Goal: Information Seeking & Learning: Learn about a topic

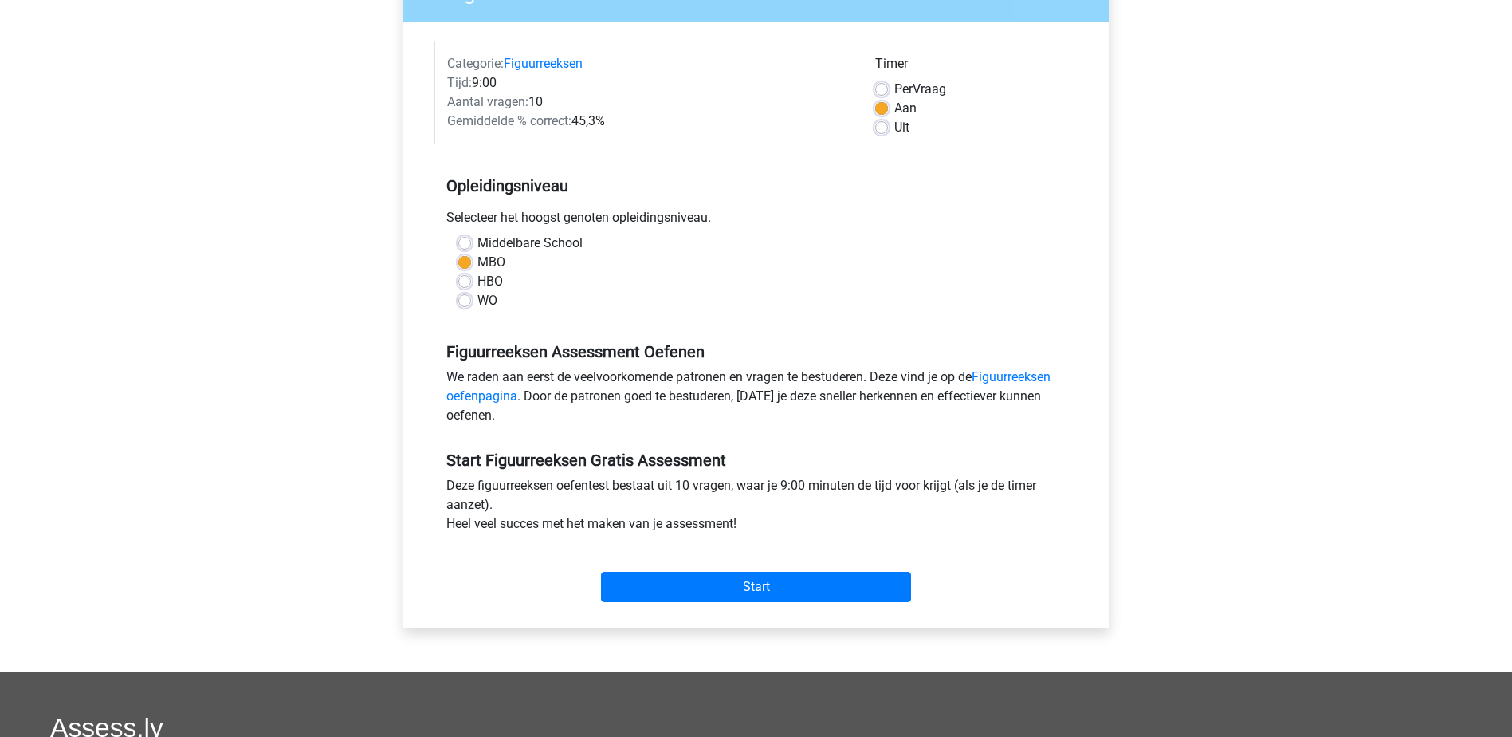
scroll to position [159, 0]
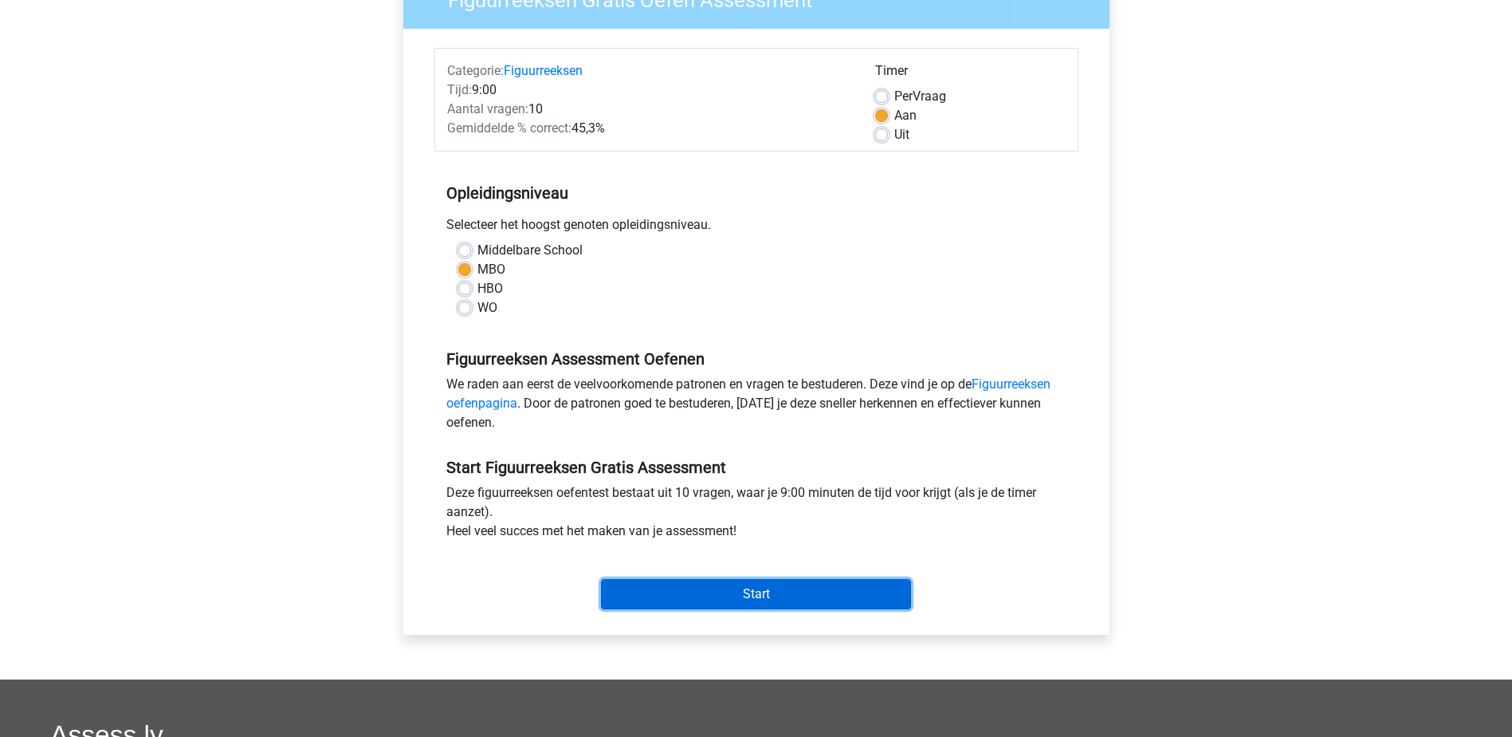
click at [778, 587] on input "Start" at bounding box center [756, 594] width 310 height 30
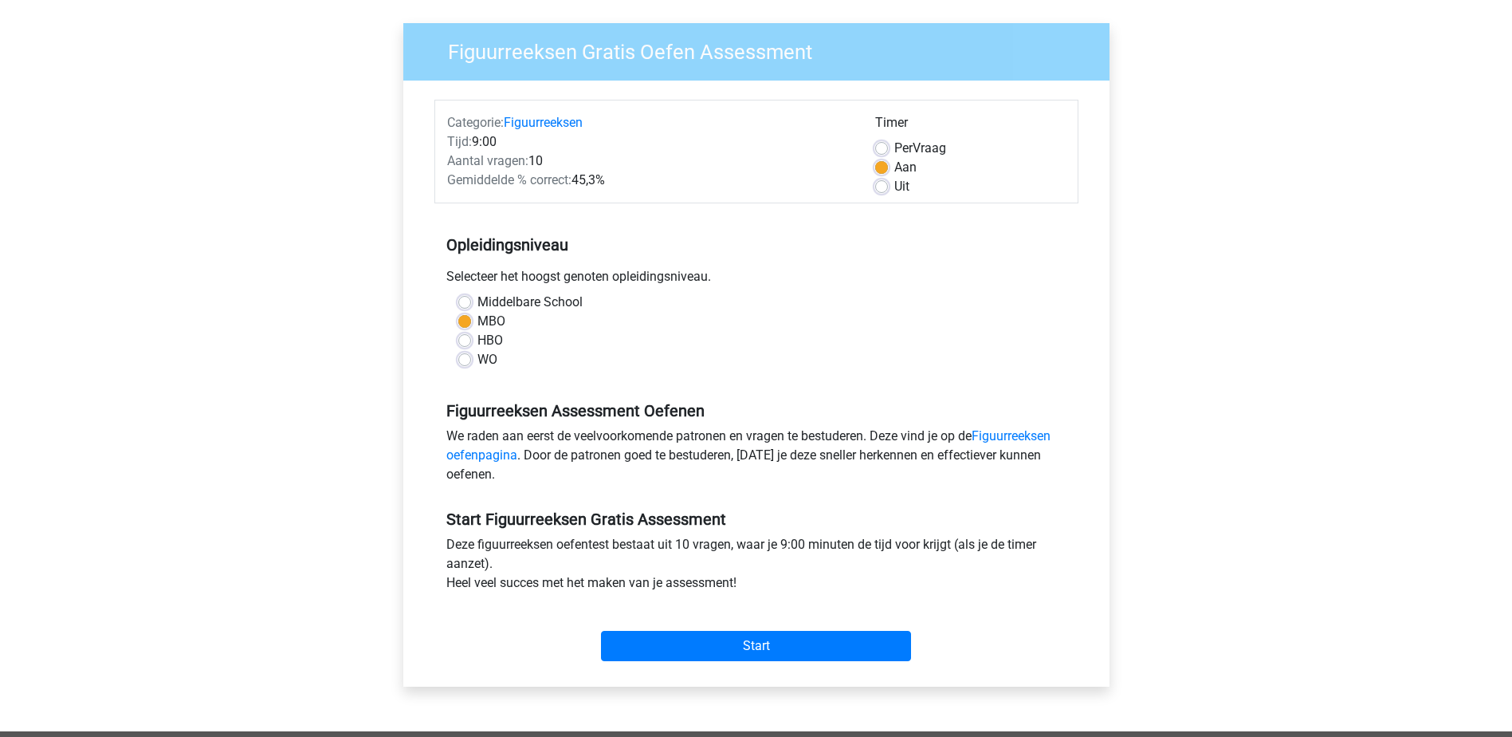
scroll to position [80, 0]
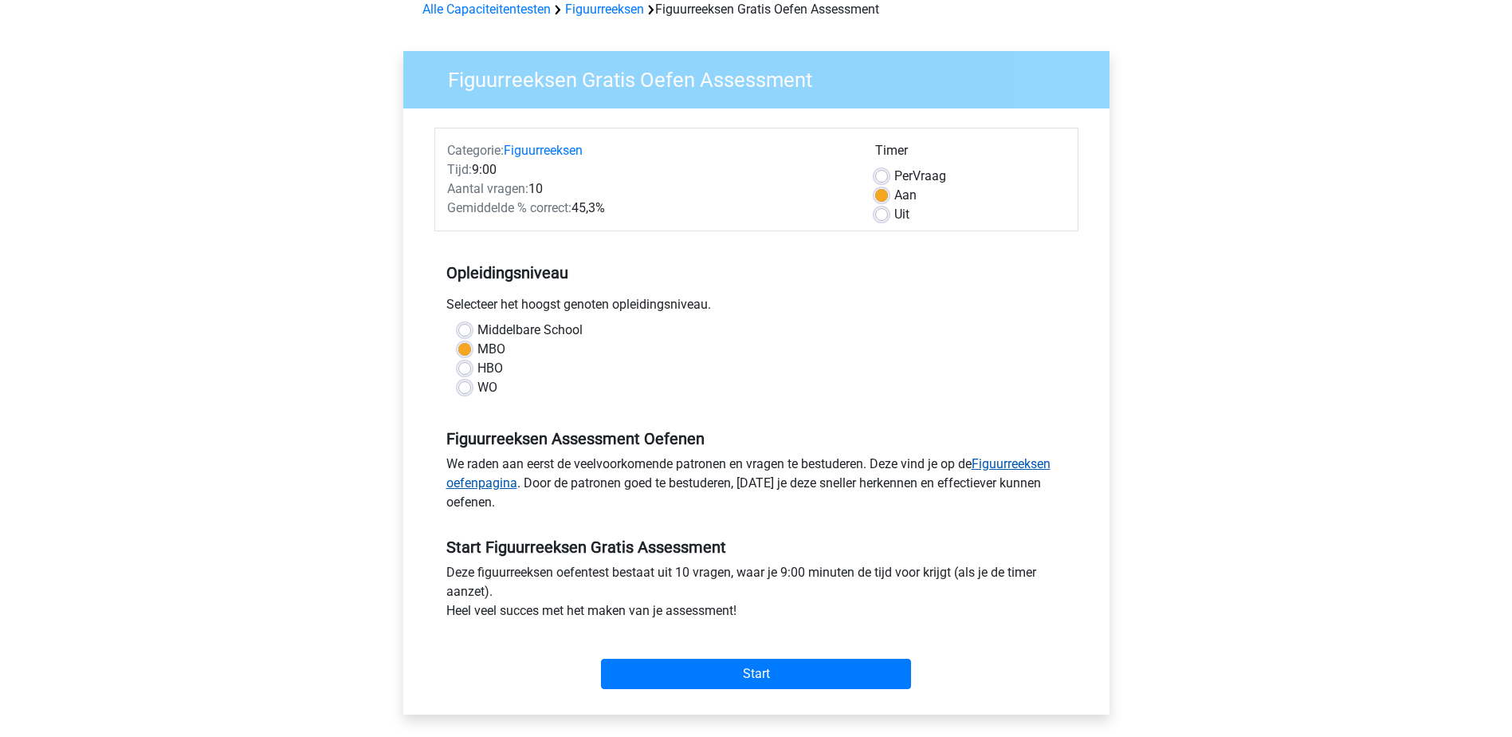
click at [1010, 464] on link "Figuurreeksen oefenpagina" at bounding box center [748, 473] width 604 height 34
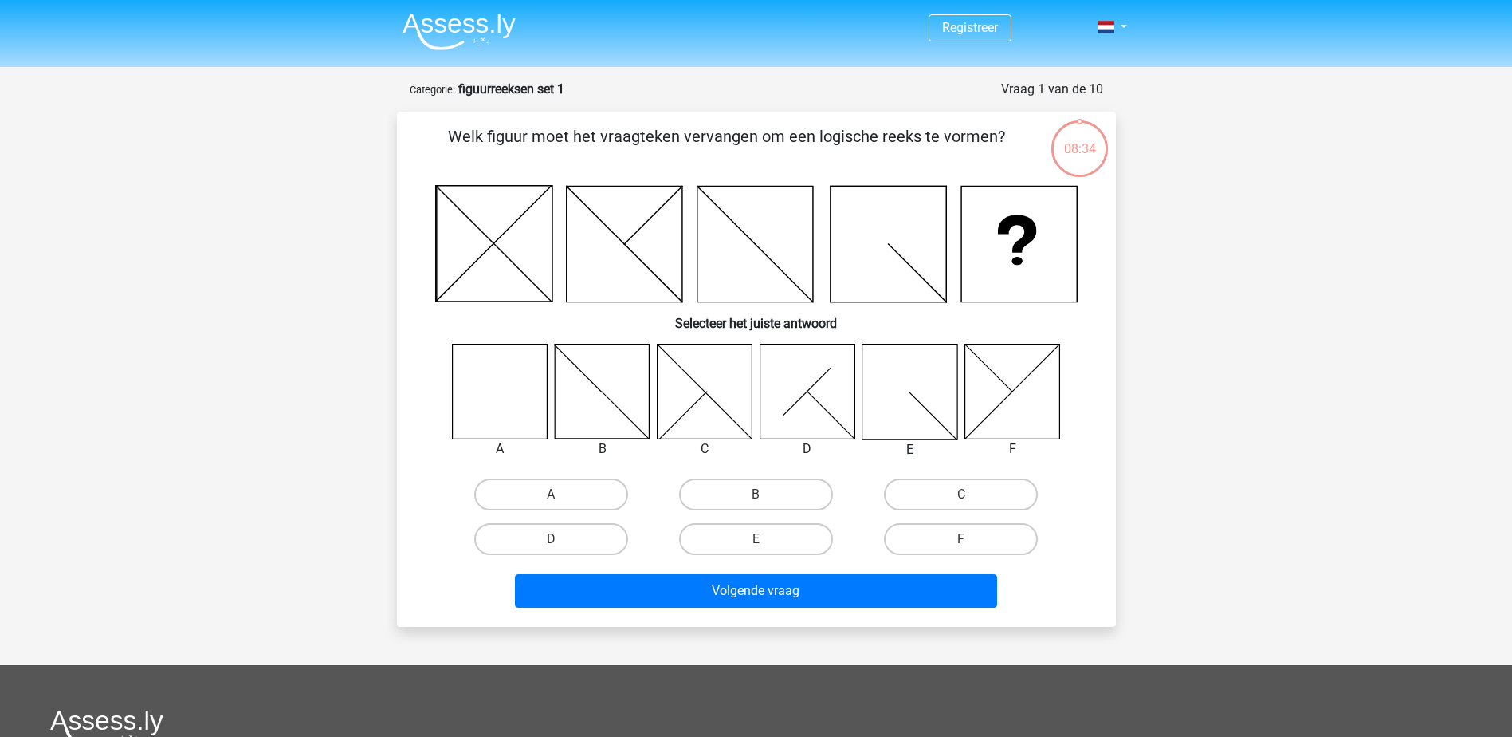
click at [718, 384] on icon at bounding box center [704, 391] width 95 height 95
click at [983, 499] on label "C" at bounding box center [961, 494] width 154 height 32
click at [972, 499] on input "C" at bounding box center [967, 499] width 10 height 10
radio input "true"
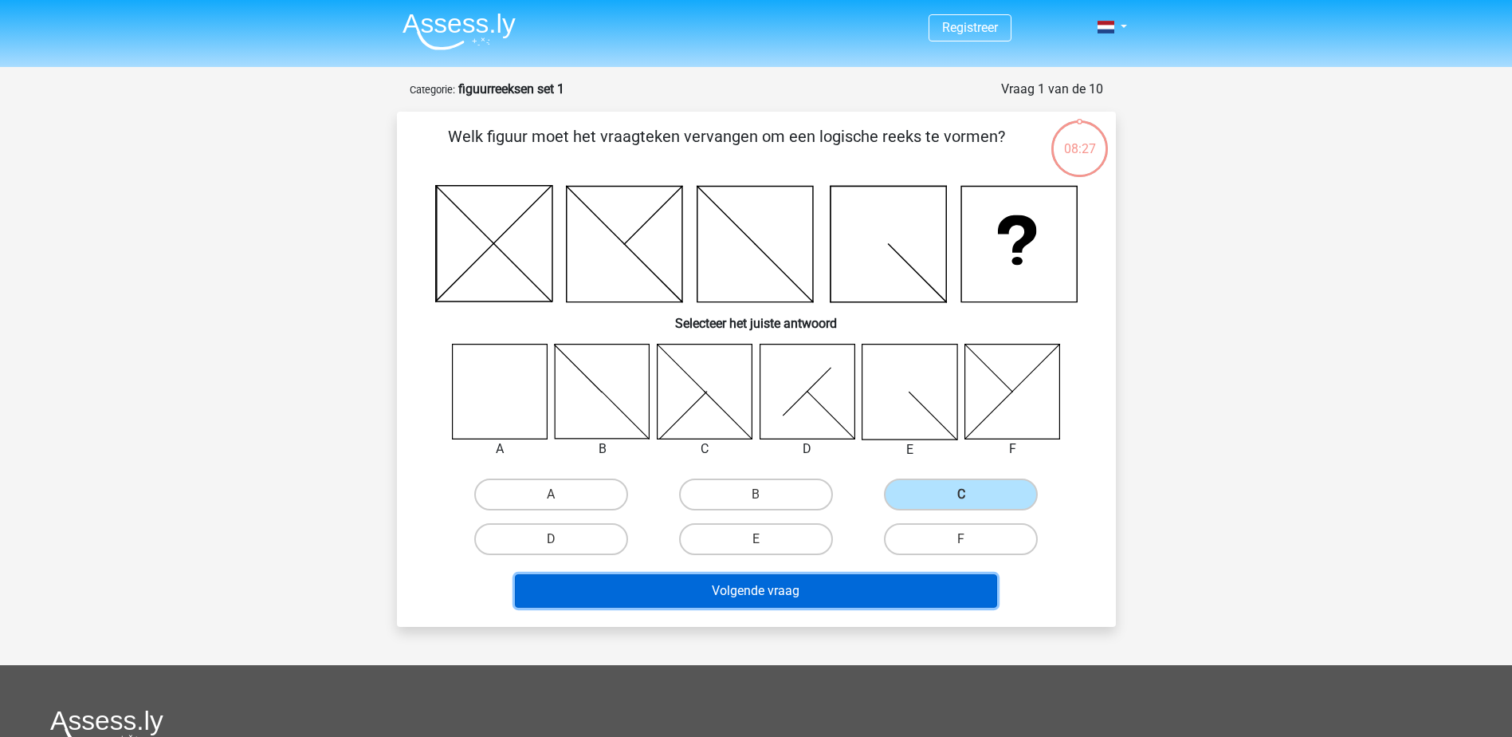
click at [828, 589] on button "Volgende vraag" at bounding box center [756, 590] width 482 height 33
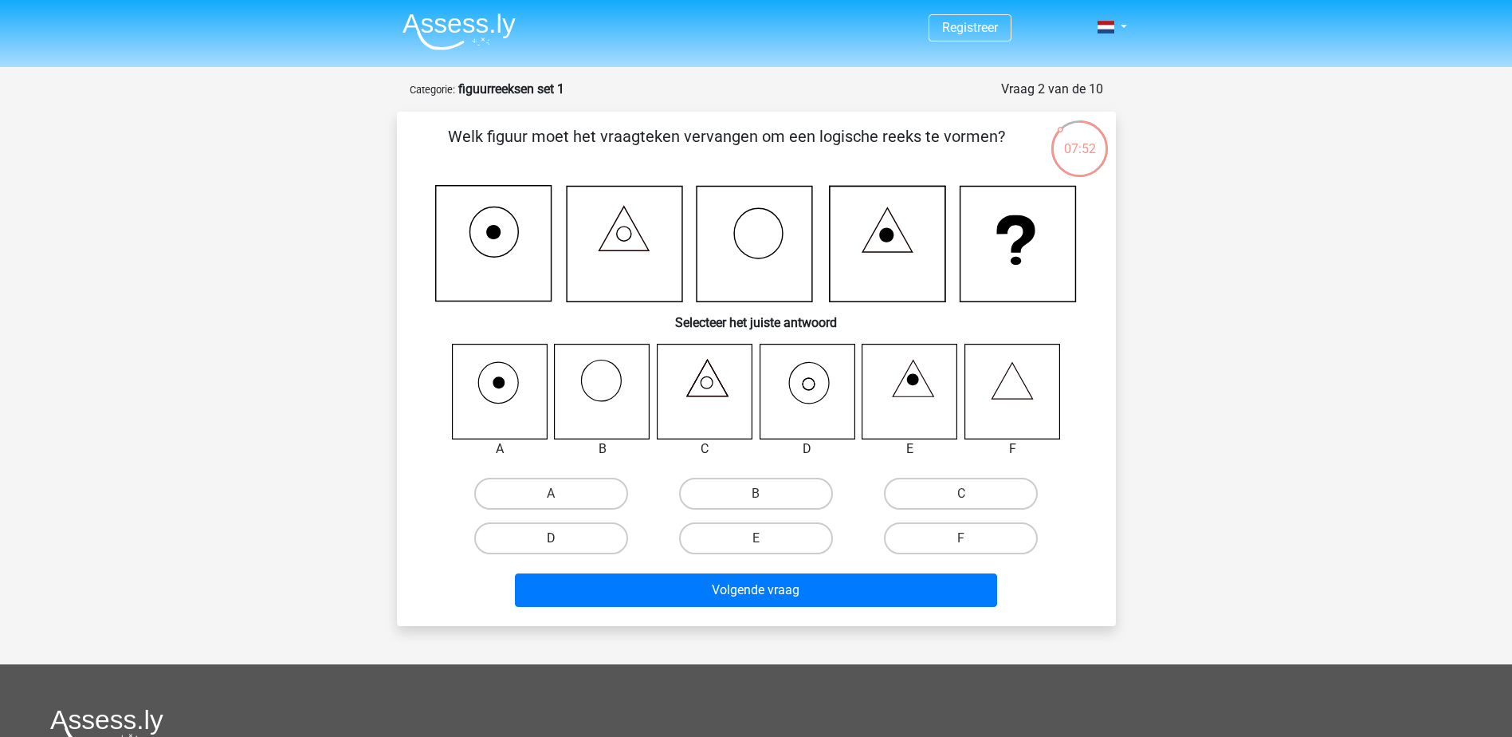
click at [582, 531] on label "D" at bounding box center [551, 538] width 154 height 32
click at [561, 538] on input "D" at bounding box center [556, 543] width 10 height 10
radio input "true"
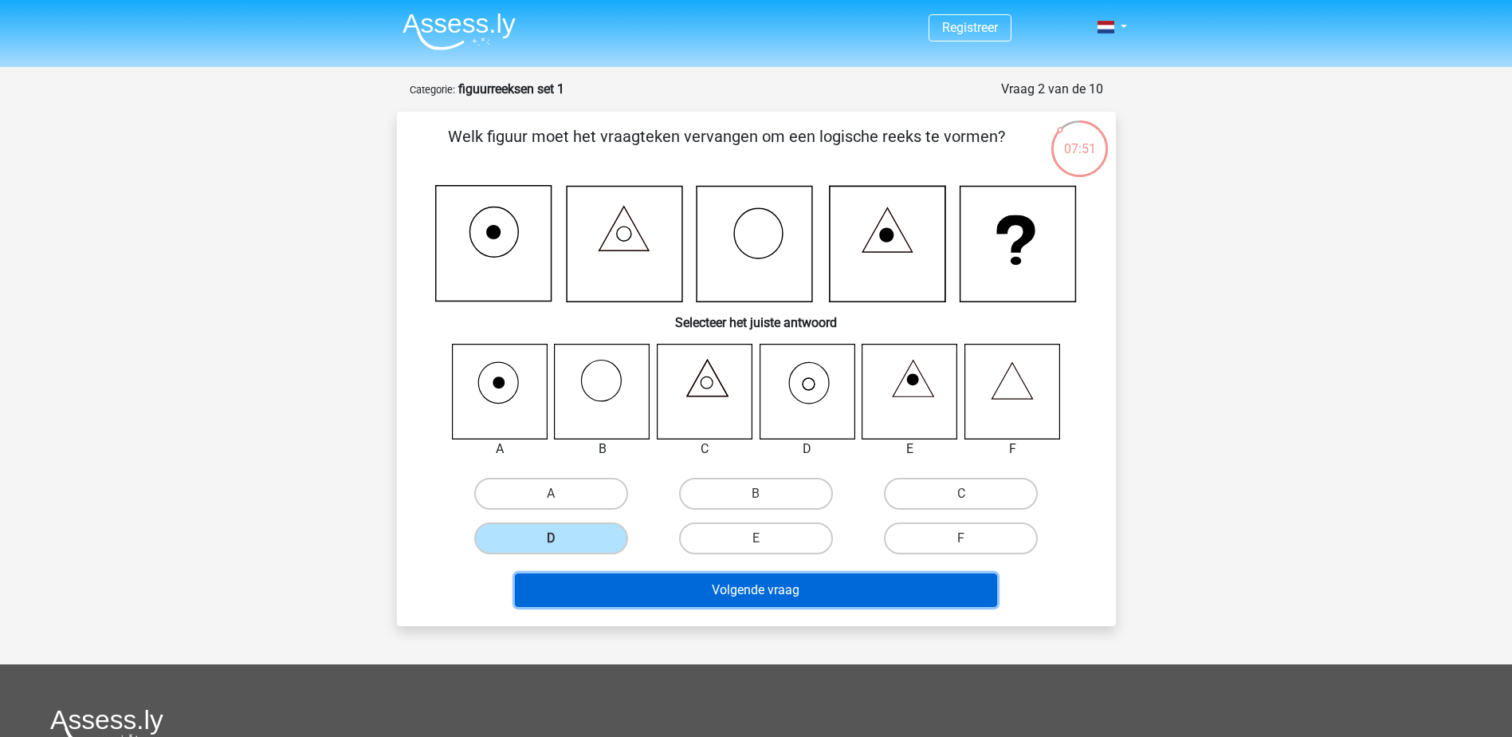
click at [852, 587] on button "Volgende vraag" at bounding box center [756, 589] width 482 height 33
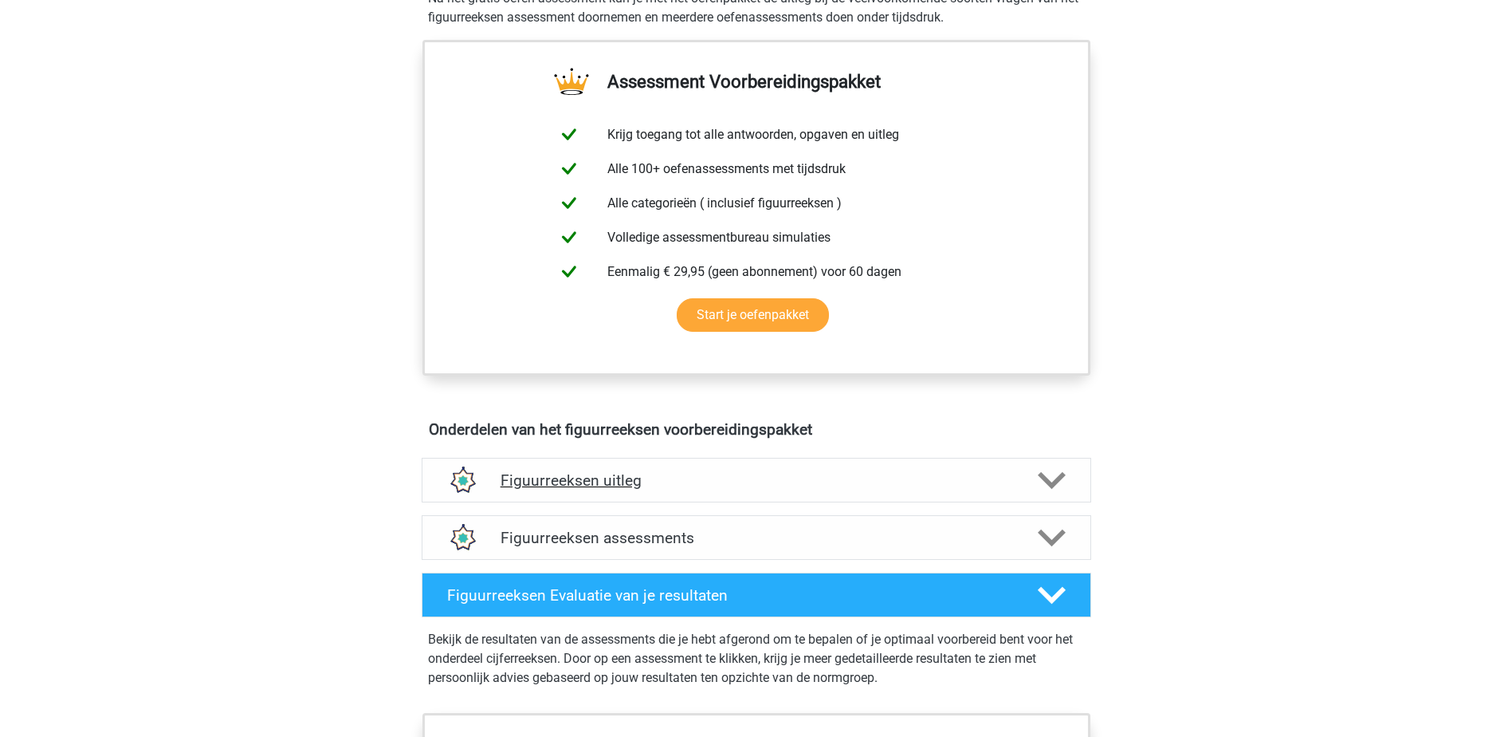
scroll to position [718, 0]
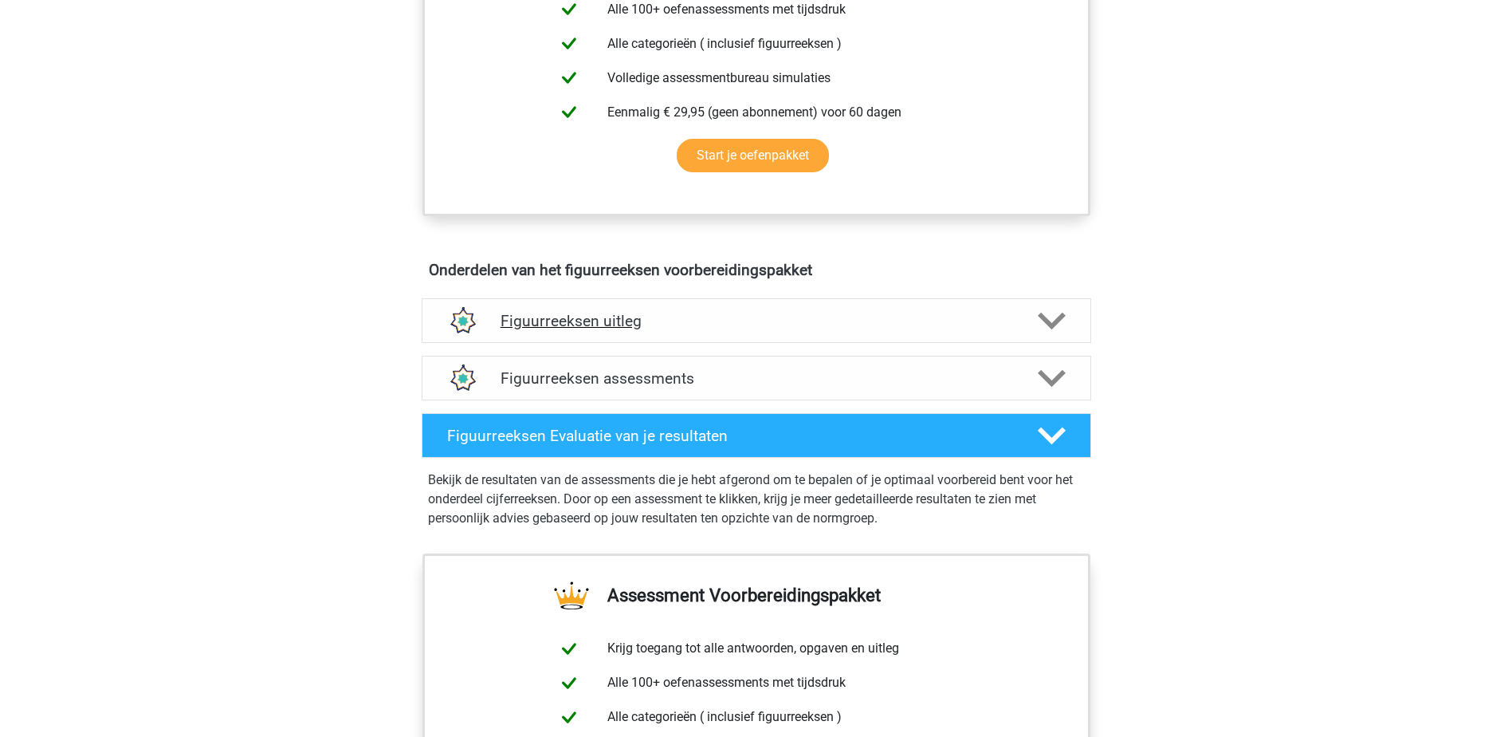
click at [776, 326] on h4 "Figuurreeksen uitleg" at bounding box center [757, 321] width 512 height 18
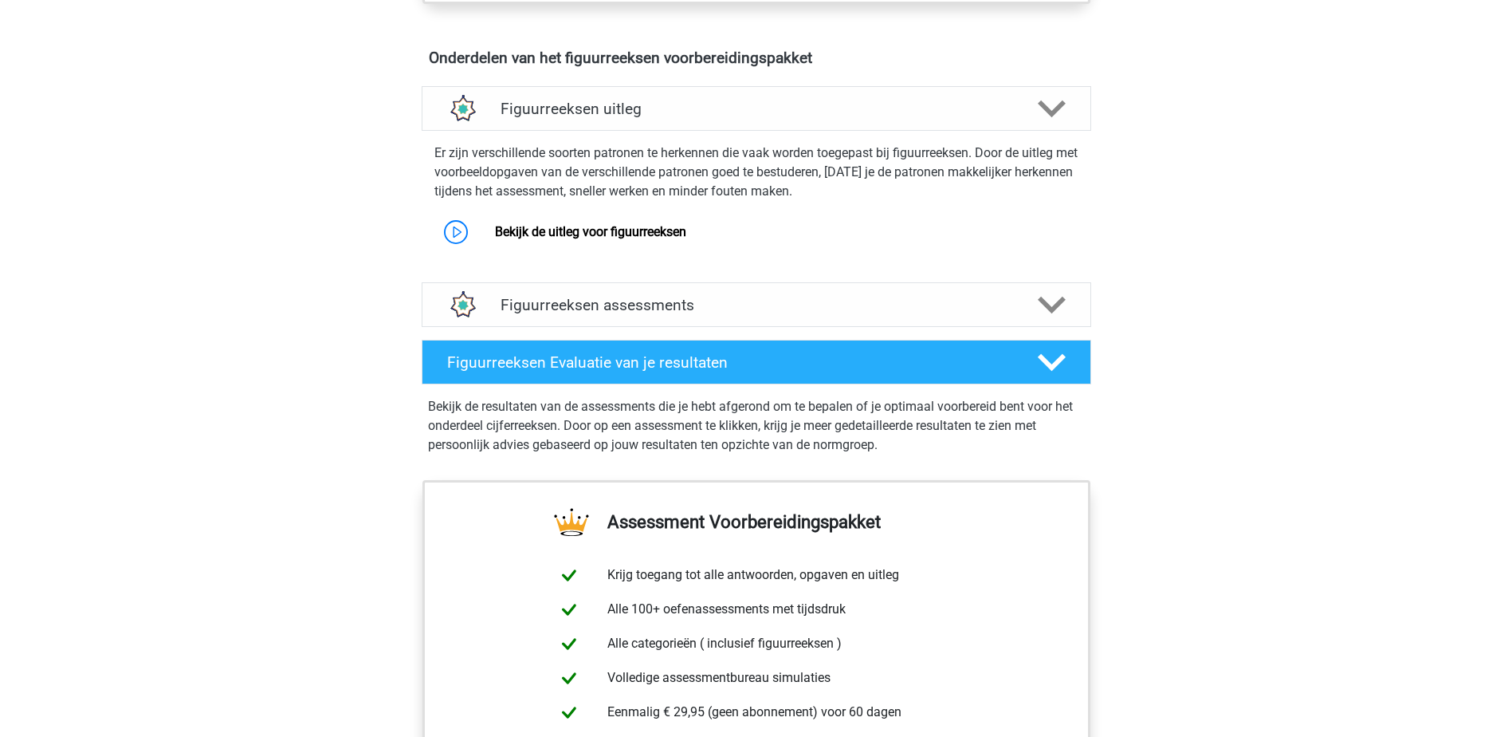
scroll to position [957, 0]
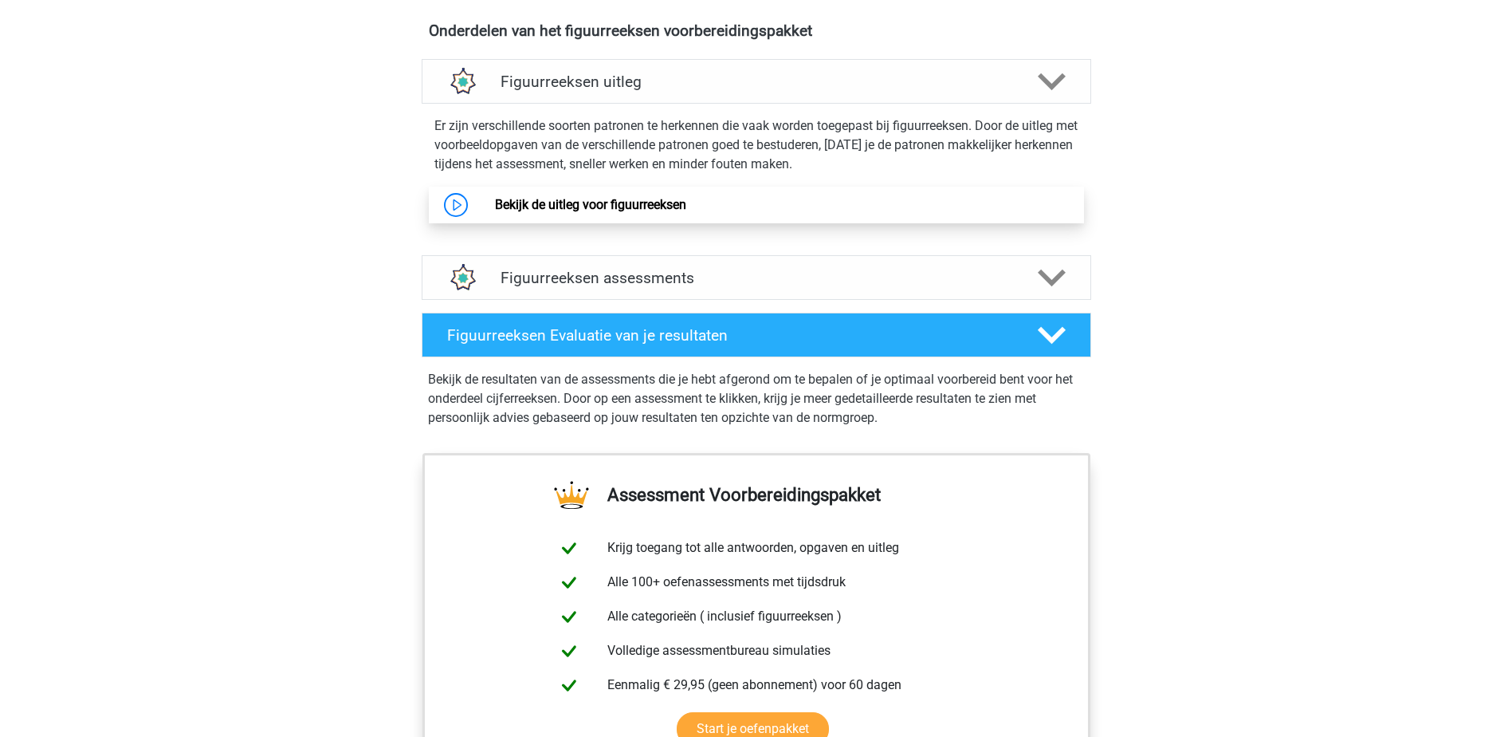
click at [675, 208] on link "Bekijk de uitleg voor figuurreeksen" at bounding box center [590, 204] width 191 height 15
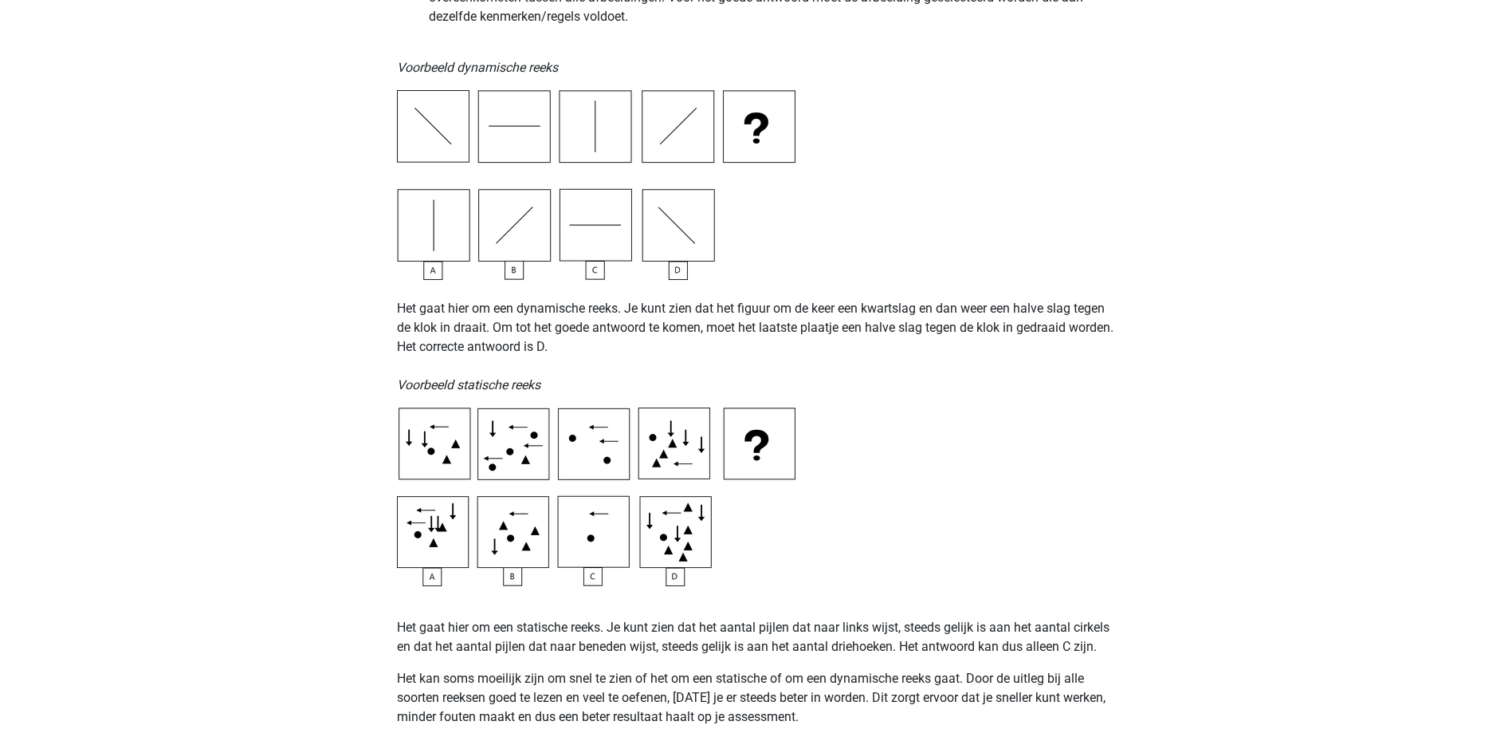
scroll to position [718, 0]
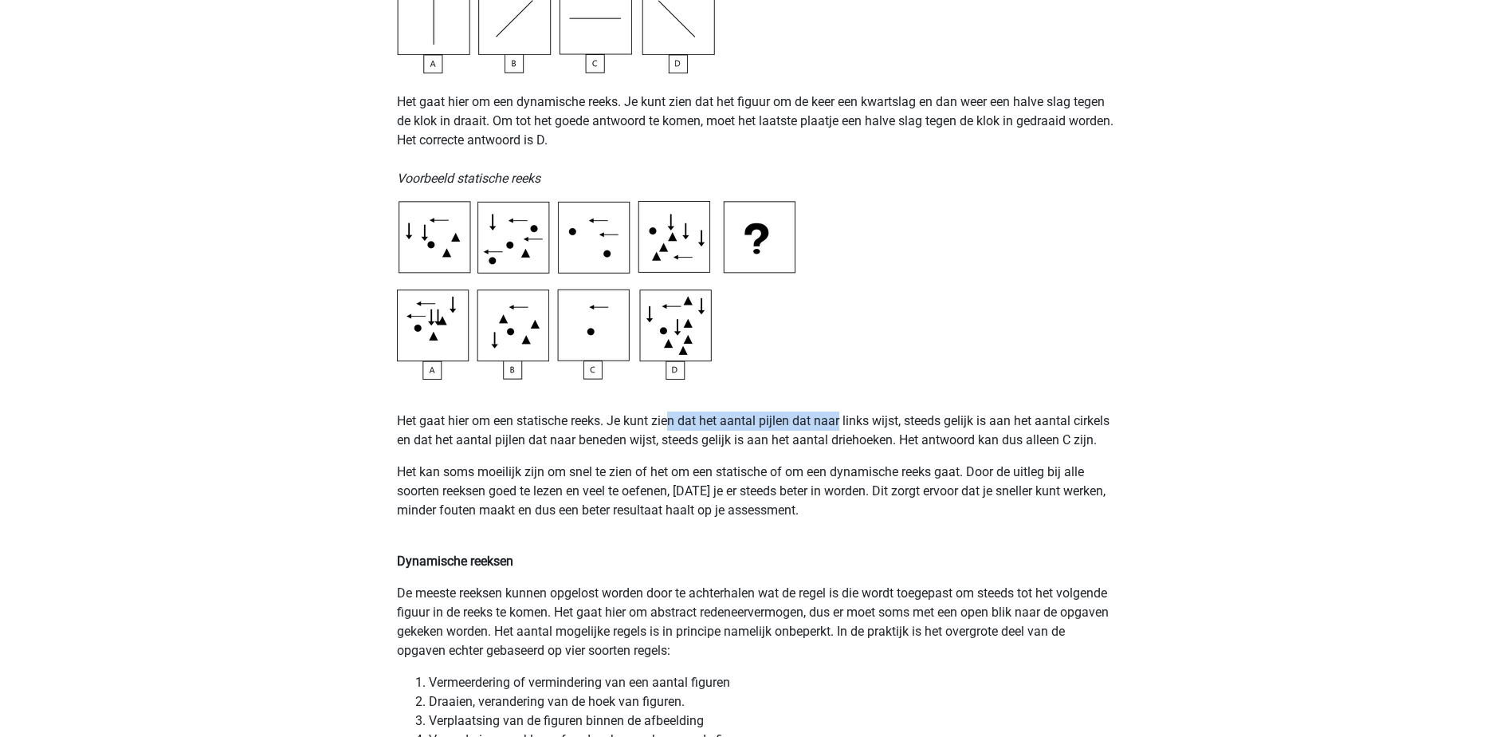
drag, startPoint x: 671, startPoint y: 411, endPoint x: 837, endPoint y: 424, distance: 166.4
click at [675, 446] on p "Het gaat hier om een statische reeks. Je kunt zien dat het aantal pijlen dat na…" at bounding box center [756, 430] width 719 height 38
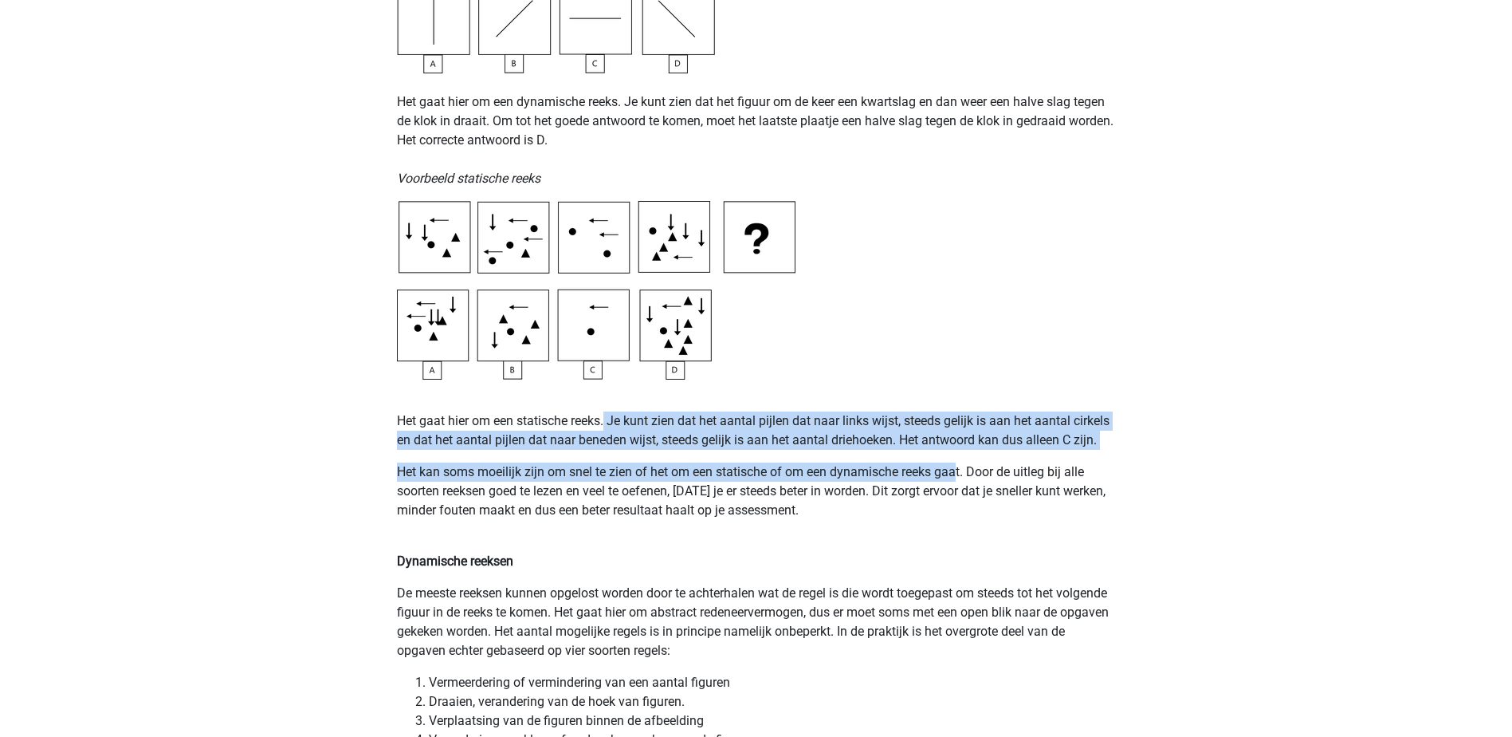
drag, startPoint x: 608, startPoint y: 418, endPoint x: 962, endPoint y: 481, distance: 358.8
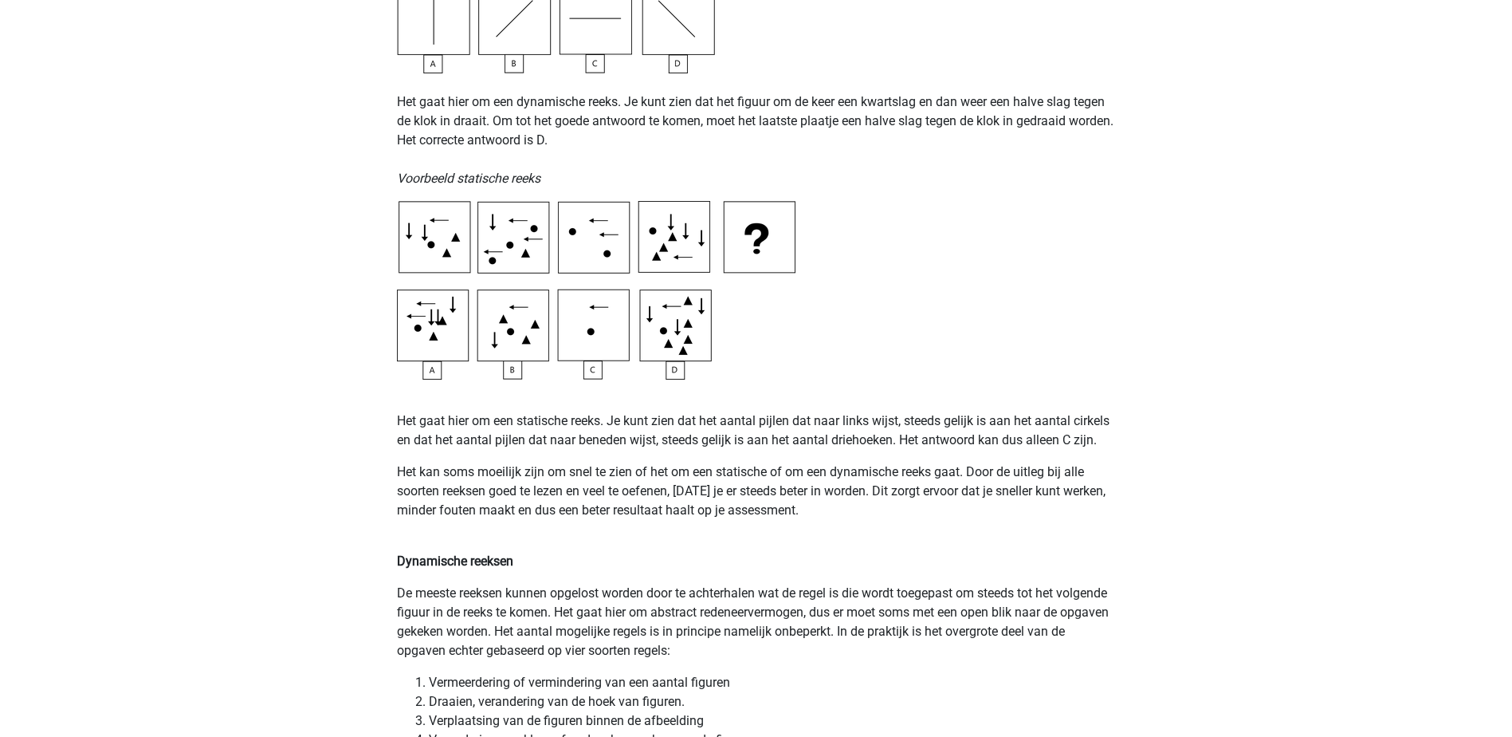
drag, startPoint x: 962, startPoint y: 481, endPoint x: 944, endPoint y: 514, distance: 37.8
click at [946, 517] on p "Het kan soms moeilijk zijn om snel te zien of het om een statische of om een dy…" at bounding box center [756, 500] width 719 height 77
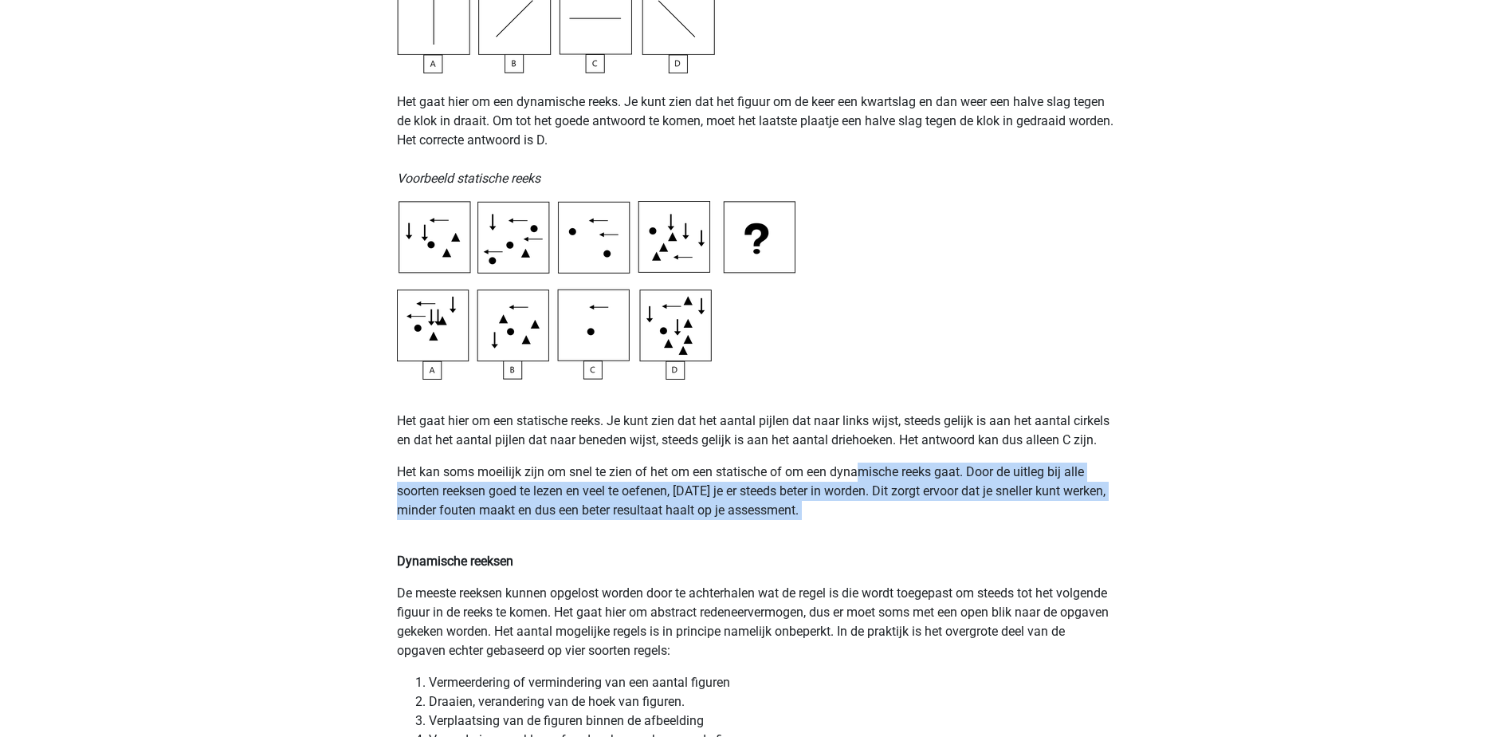
drag, startPoint x: 883, startPoint y: 490, endPoint x: 1025, endPoint y: 518, distance: 144.8
click at [1025, 518] on p "Het kan soms moeilijk zijn om snel te zien of het om een statische of om een dy…" at bounding box center [756, 500] width 719 height 77
drag, startPoint x: 1025, startPoint y: 518, endPoint x: 882, endPoint y: 511, distance: 142.9
click at [882, 511] on p "Het kan soms moeilijk zijn om snel te zien of het om een statische of om een dy…" at bounding box center [756, 500] width 719 height 77
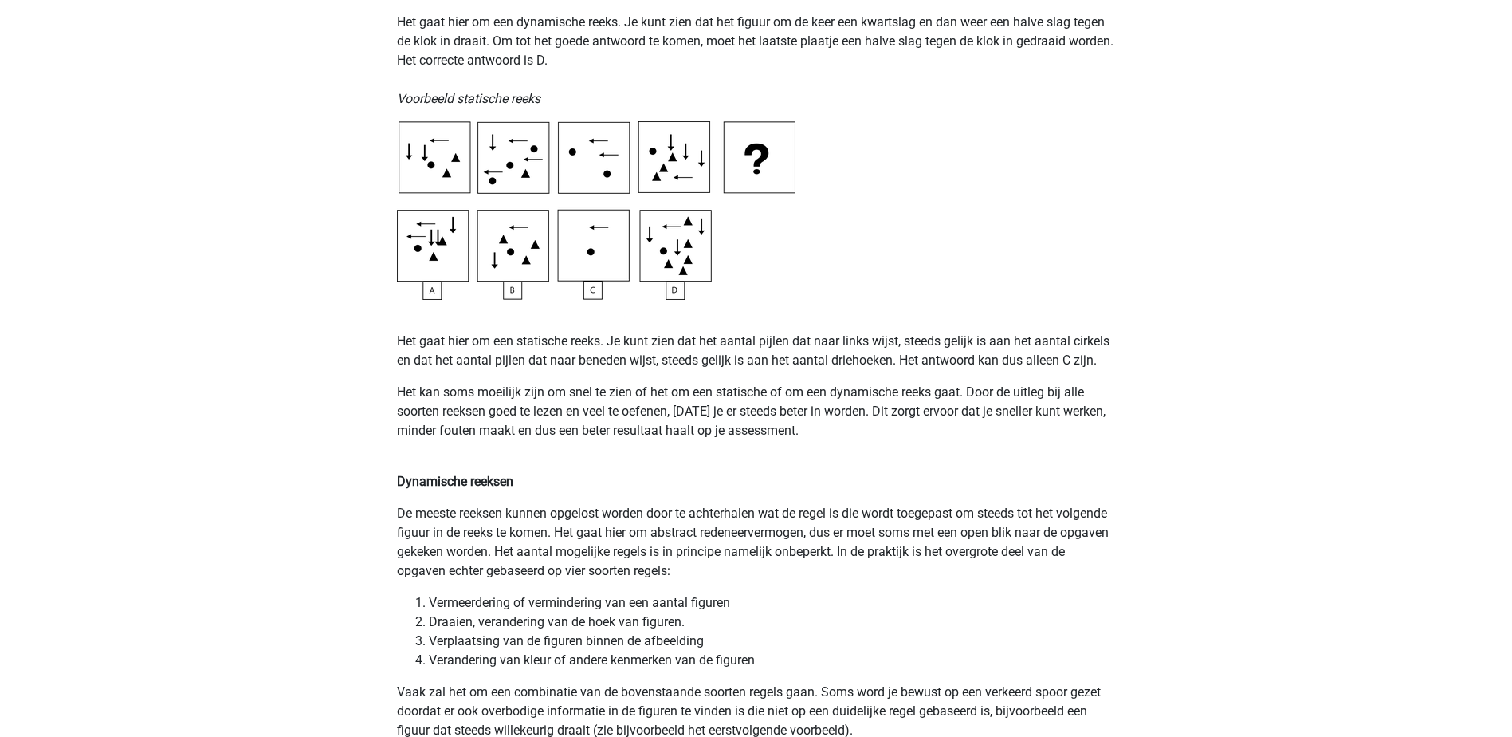
click at [735, 519] on p "De meeste reeksen kunnen opgelost worden door te achterhalen wat de regel is di…" at bounding box center [756, 542] width 719 height 77
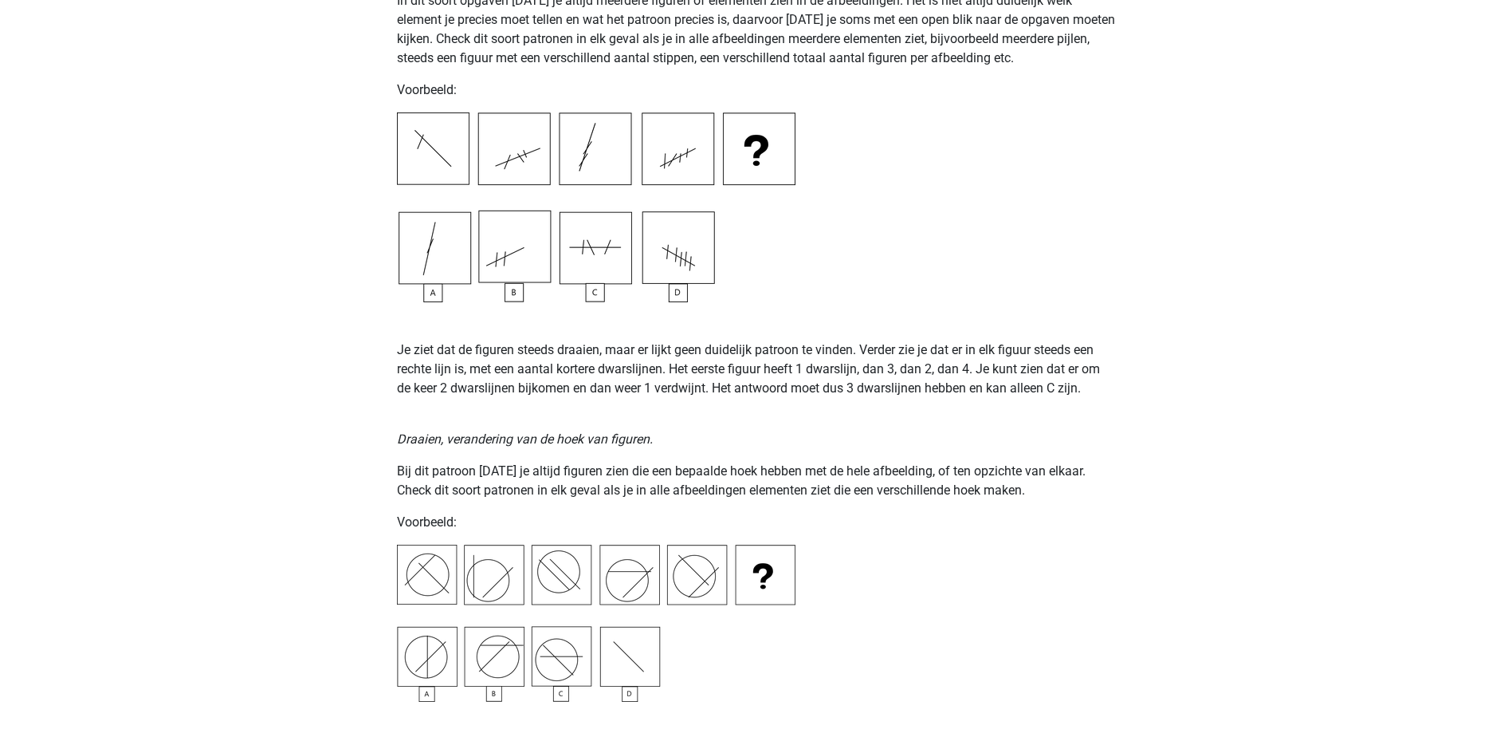
scroll to position [1595, 0]
